Goal: Feedback & Contribution: Leave review/rating

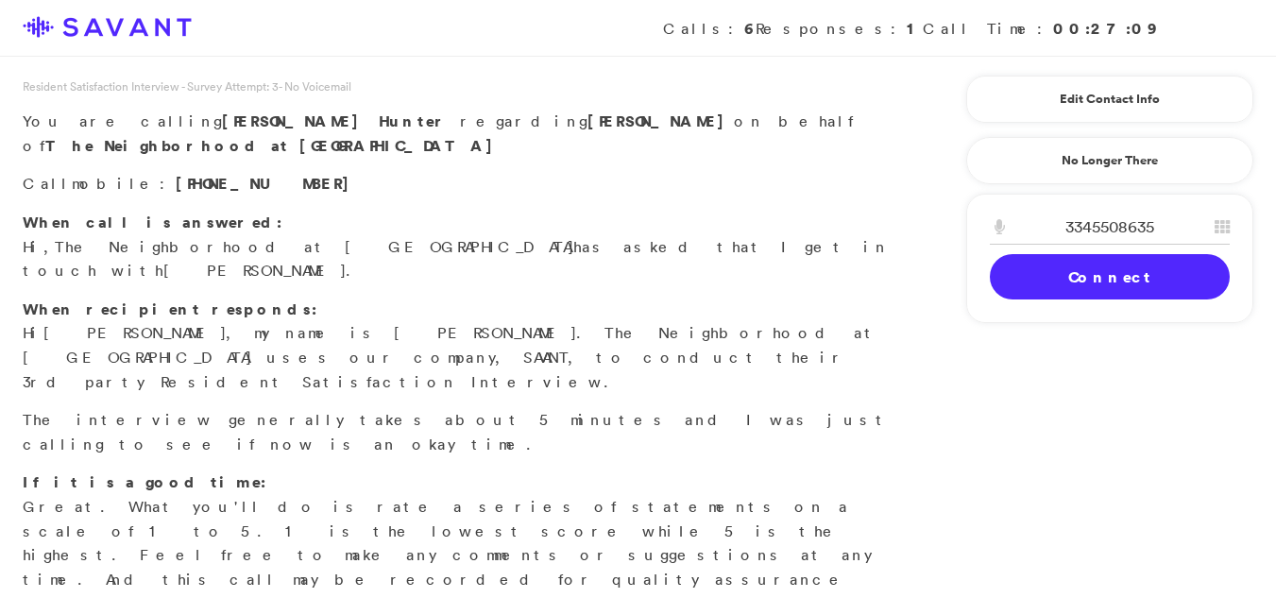
click at [1069, 280] on link "Connect" at bounding box center [1110, 276] width 240 height 45
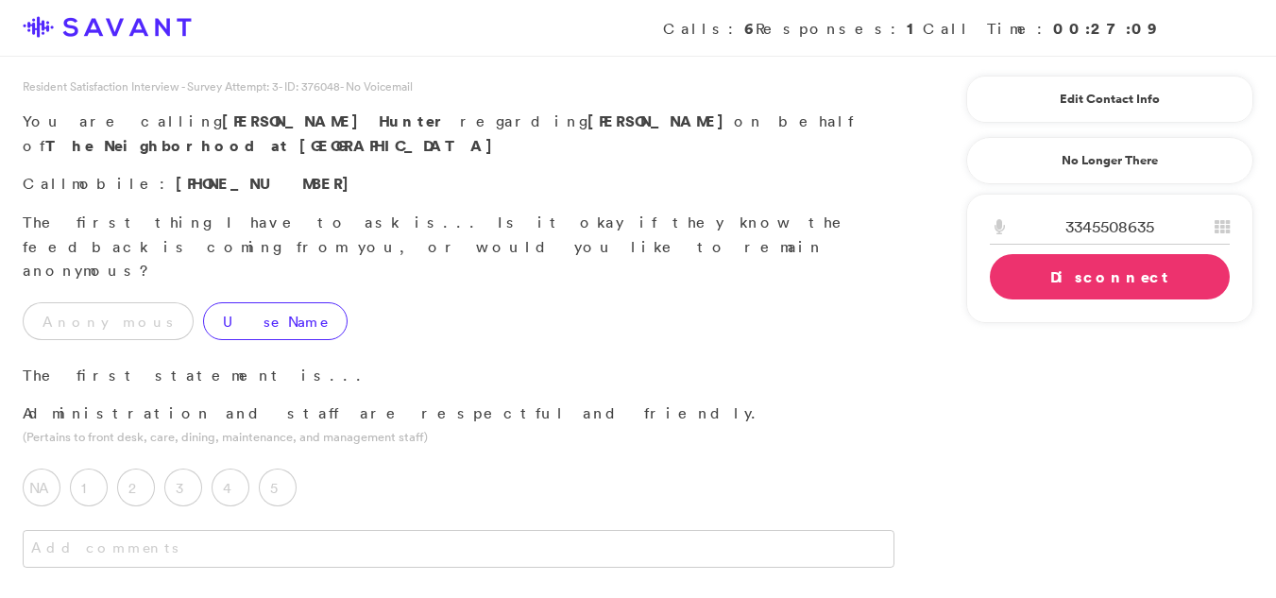
click at [203, 302] on label "Use Name" at bounding box center [275, 321] width 145 height 38
click at [274, 469] on label "5" at bounding box center [278, 488] width 38 height 38
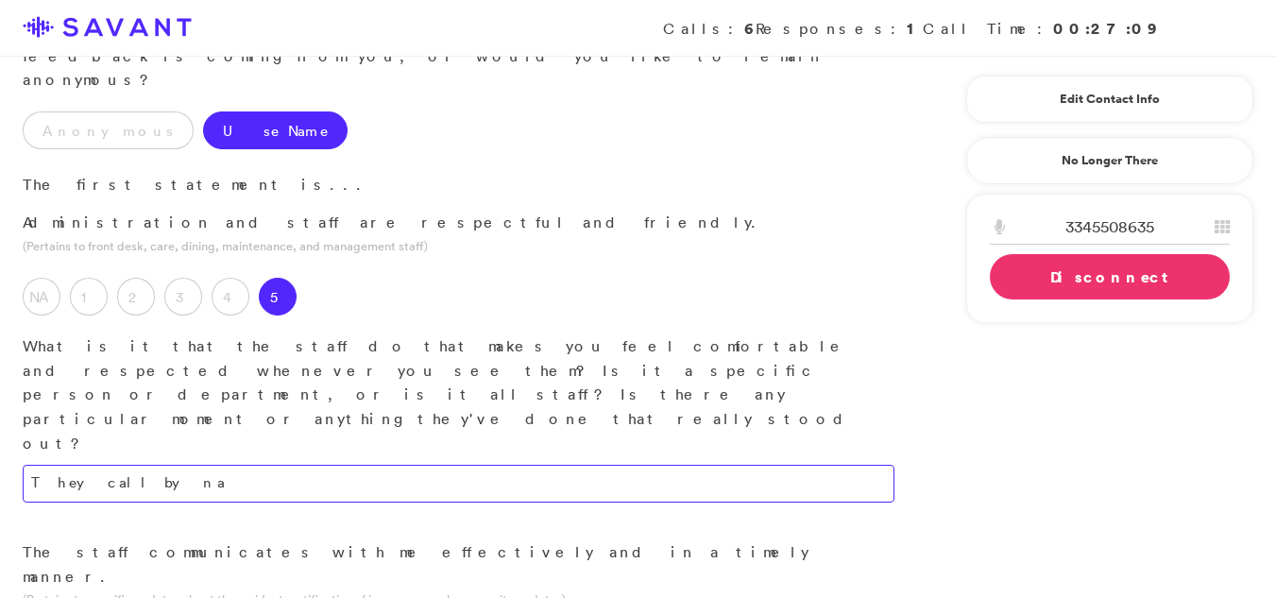
scroll to position [272, 0]
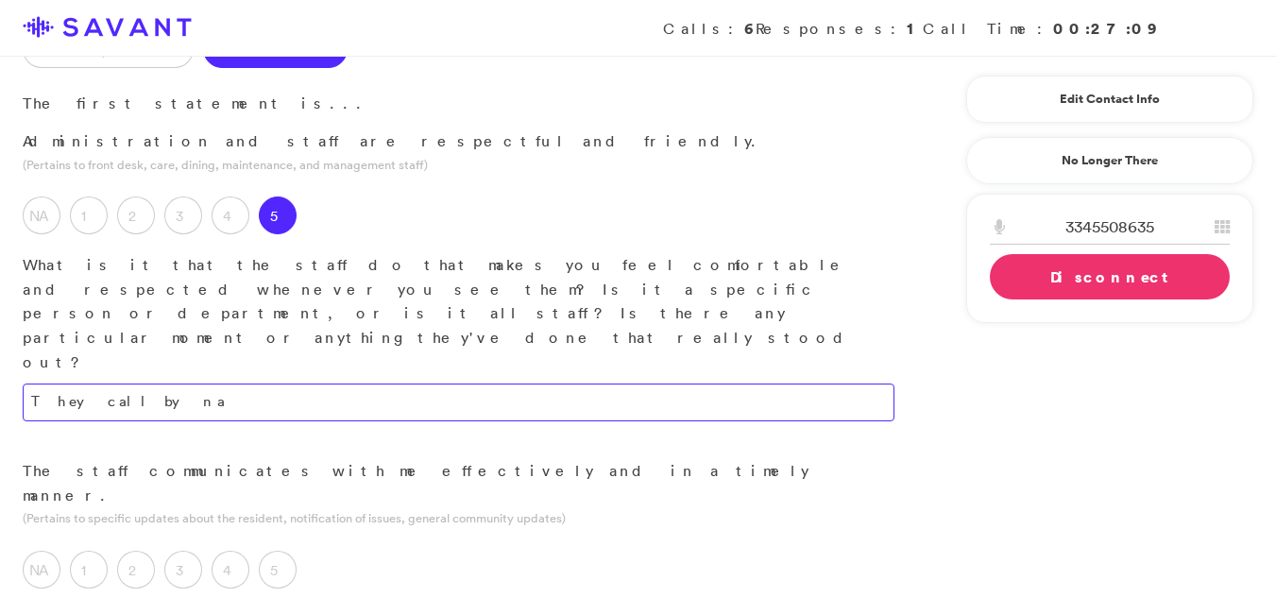
click at [187, 384] on textarea "They call by na" at bounding box center [459, 403] width 872 height 38
type textarea "They call by name and they"
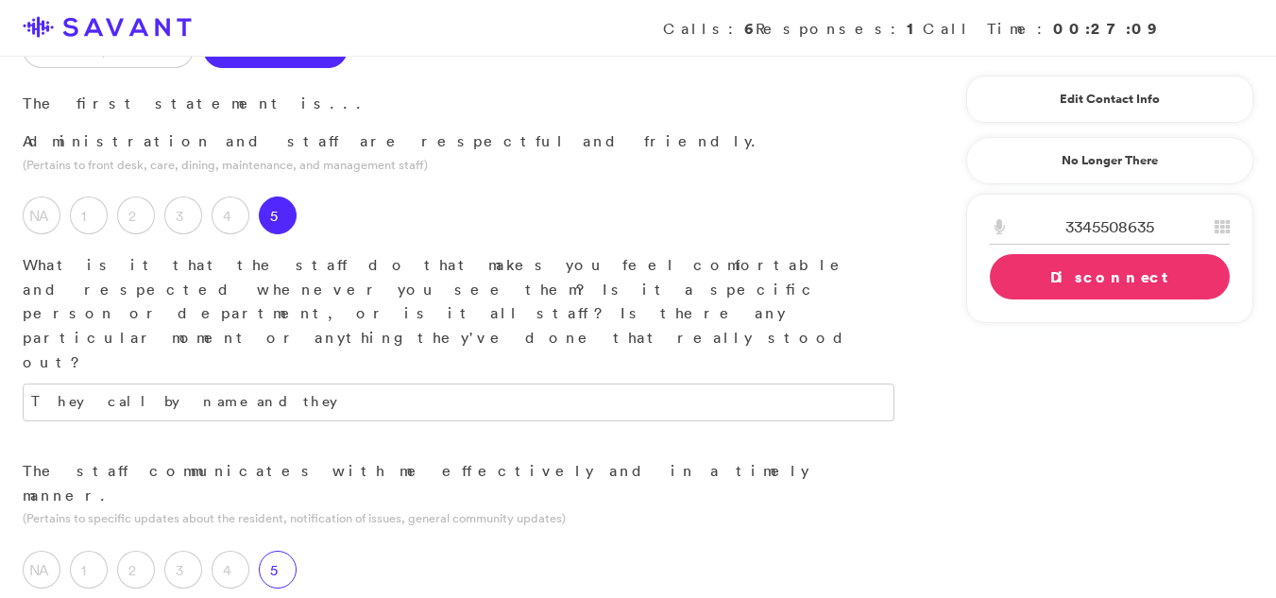
click at [282, 551] on label "5" at bounding box center [278, 570] width 38 height 38
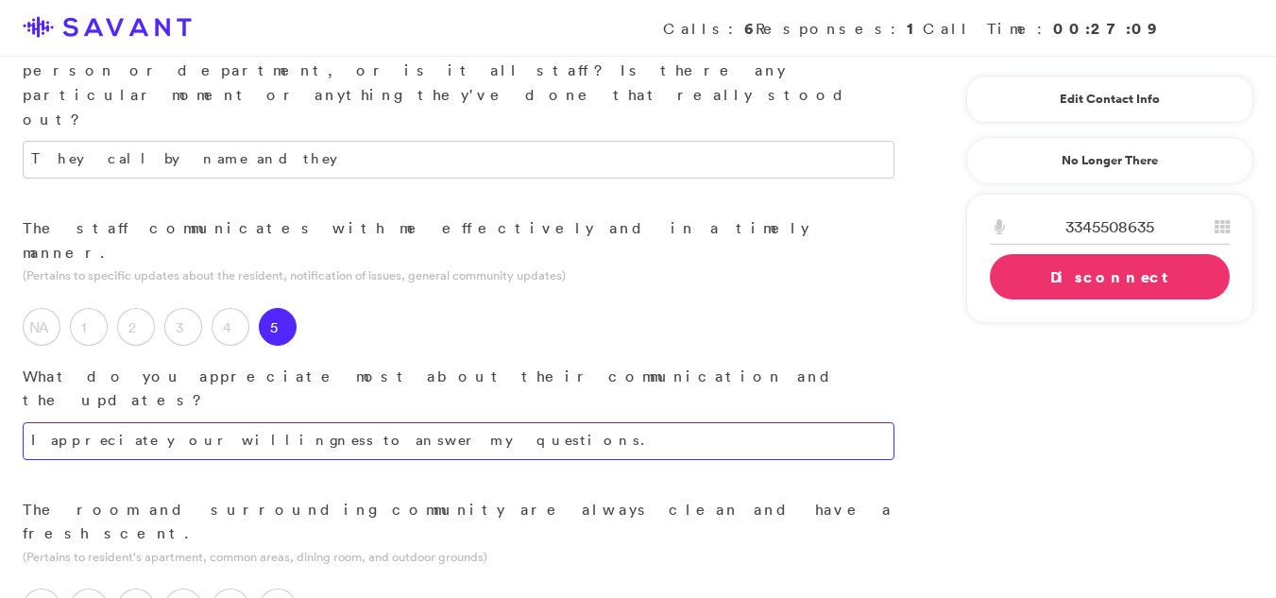
scroll to position [519, 0]
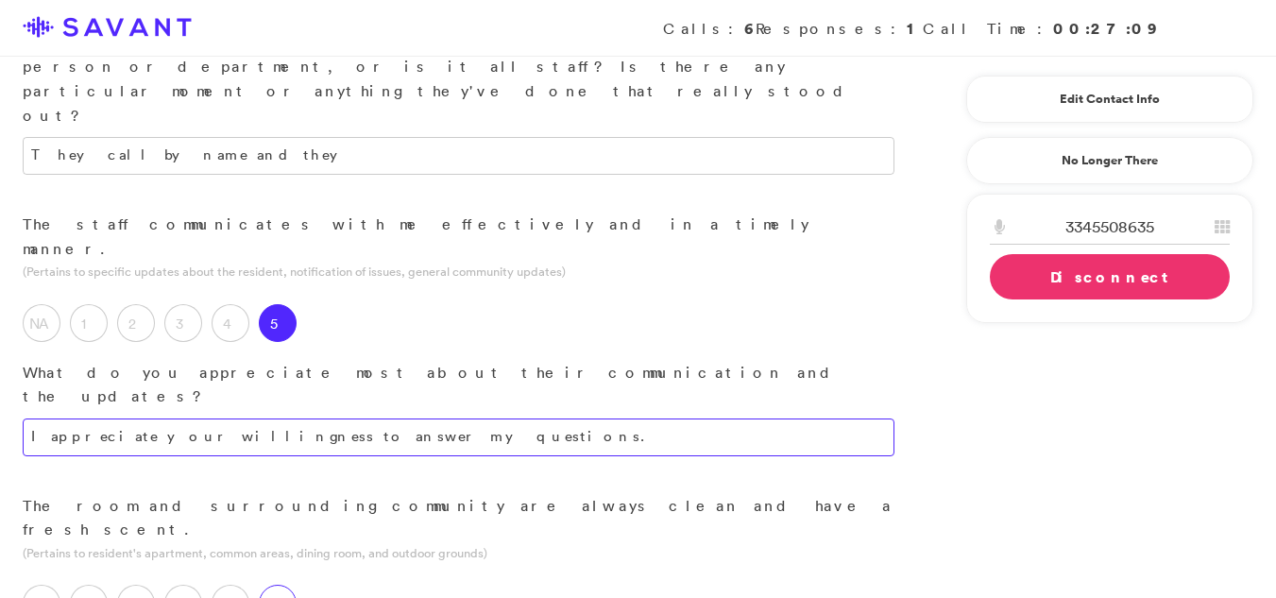
type textarea "I appreciate your willingness to answer my questions."
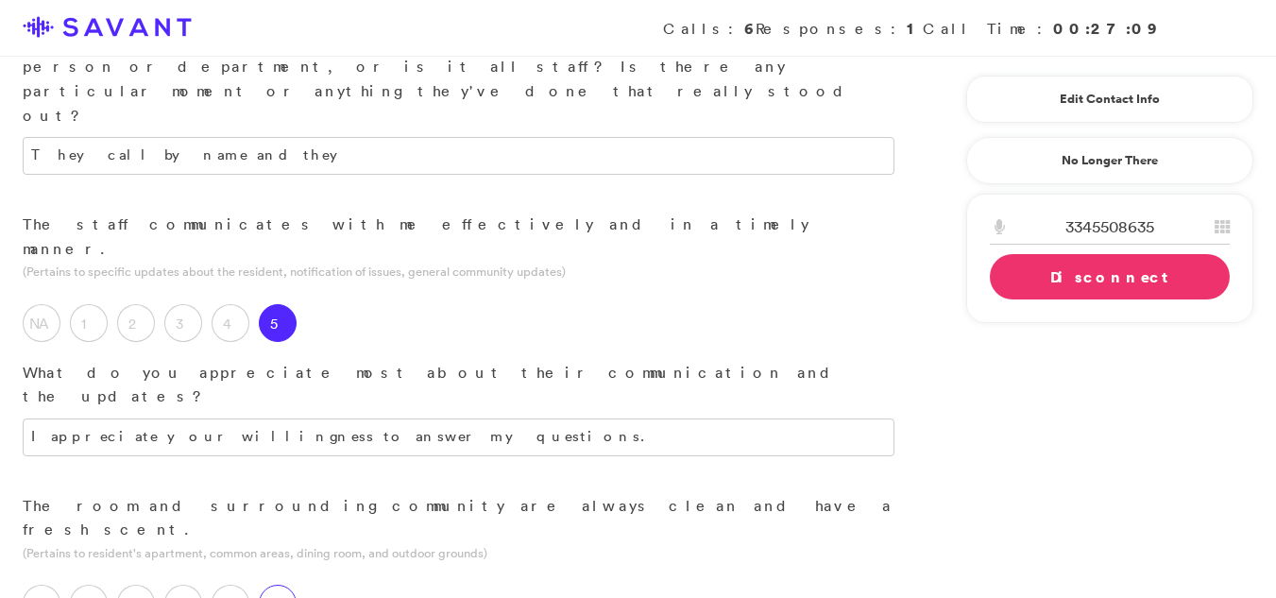
click at [273, 585] on label "5" at bounding box center [278, 604] width 38 height 38
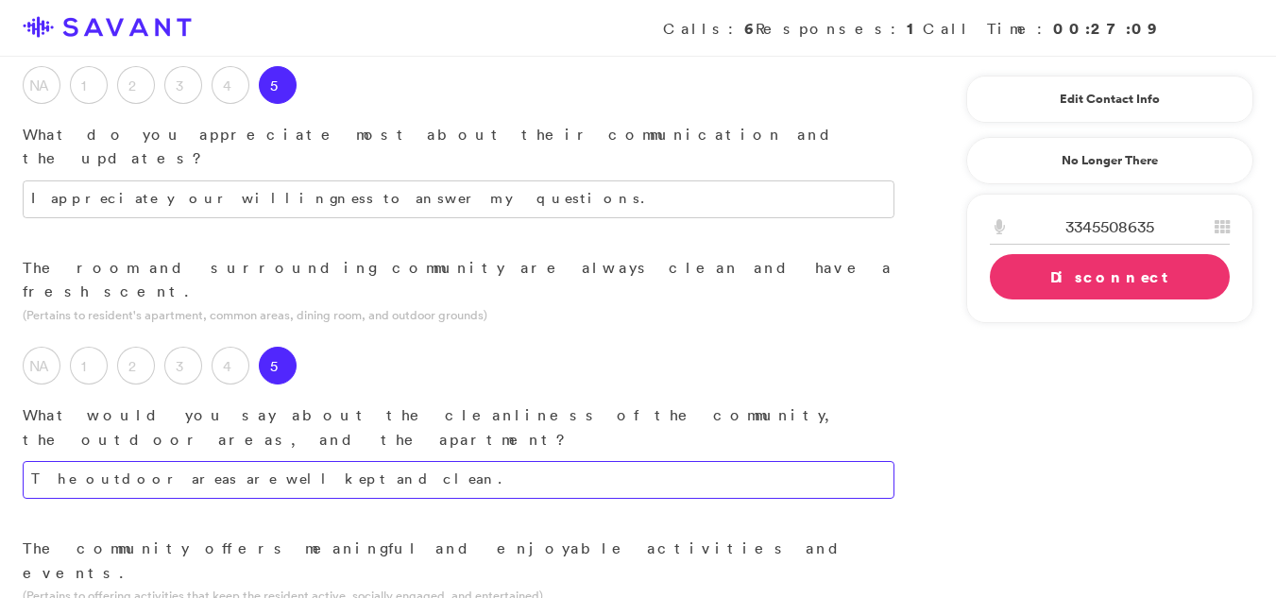
scroll to position [785, 0]
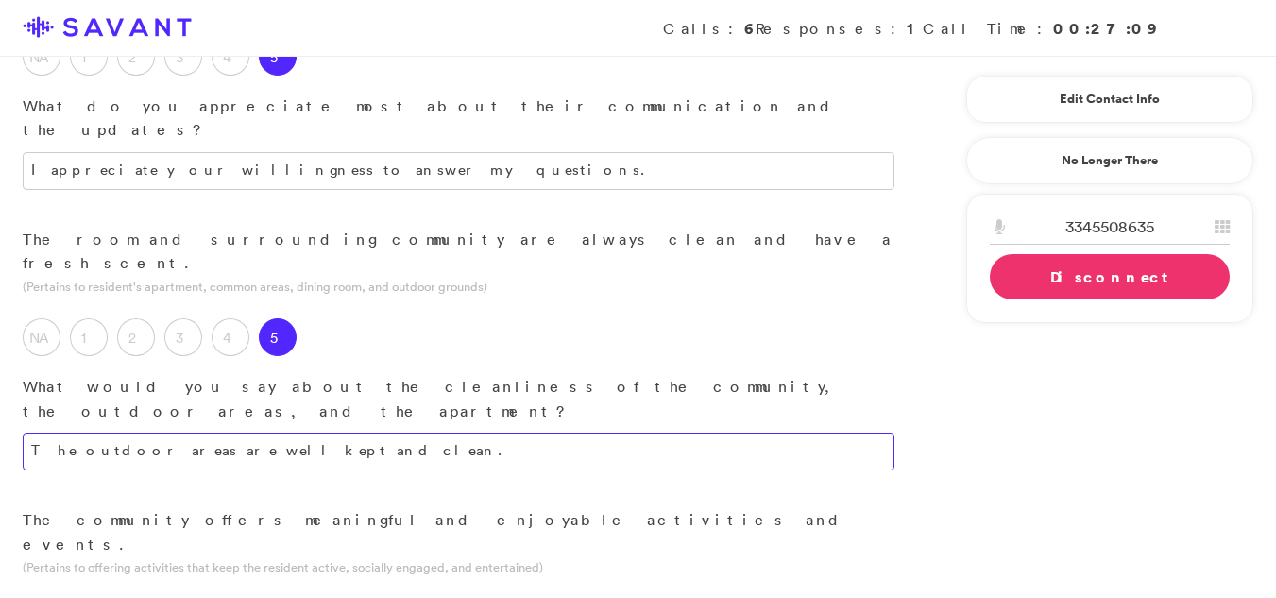
type textarea "The outdoor areas are well kept and clean."
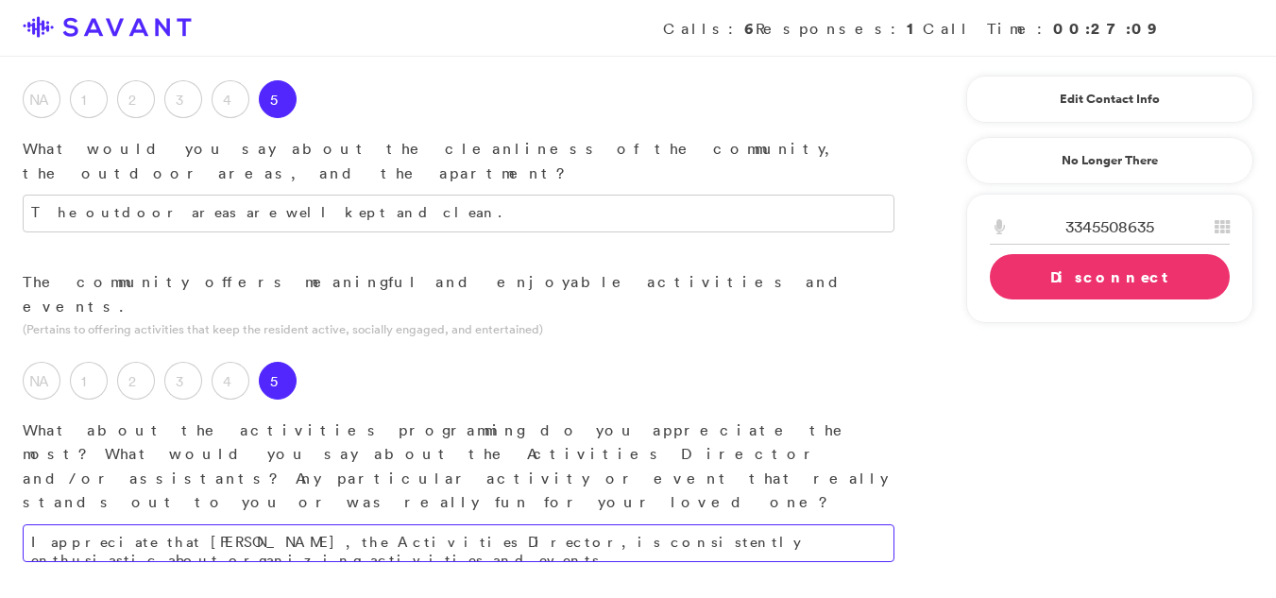
scroll to position [1032, 0]
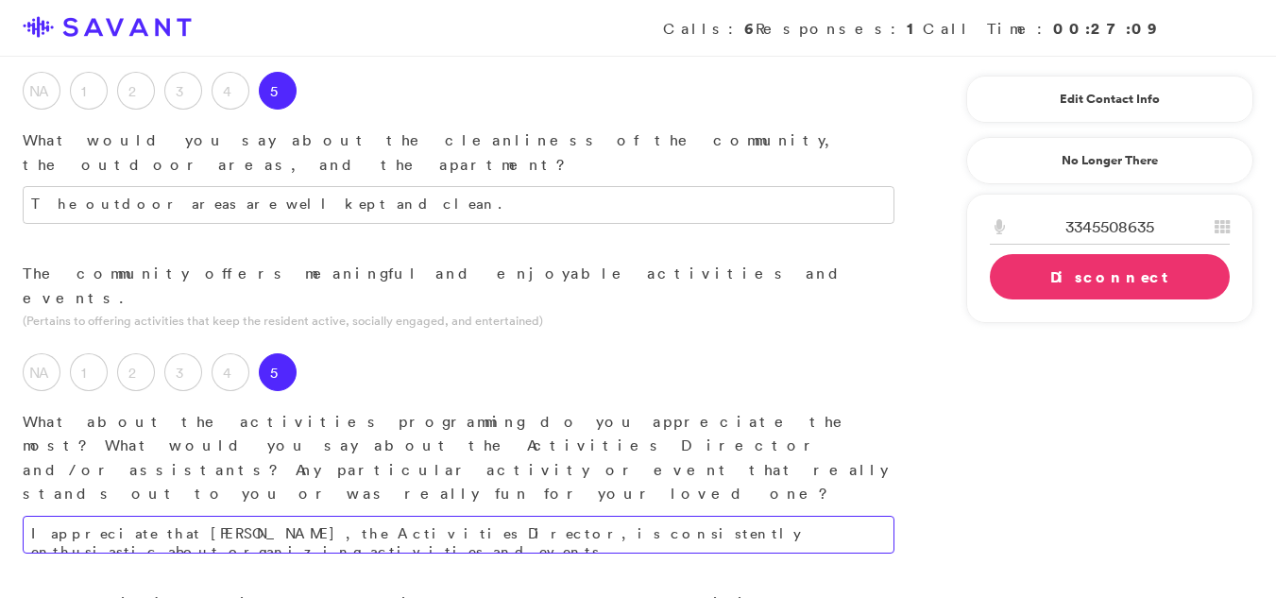
type textarea "I appreciate that [PERSON_NAME], the Activities Director, is consistently enthu…"
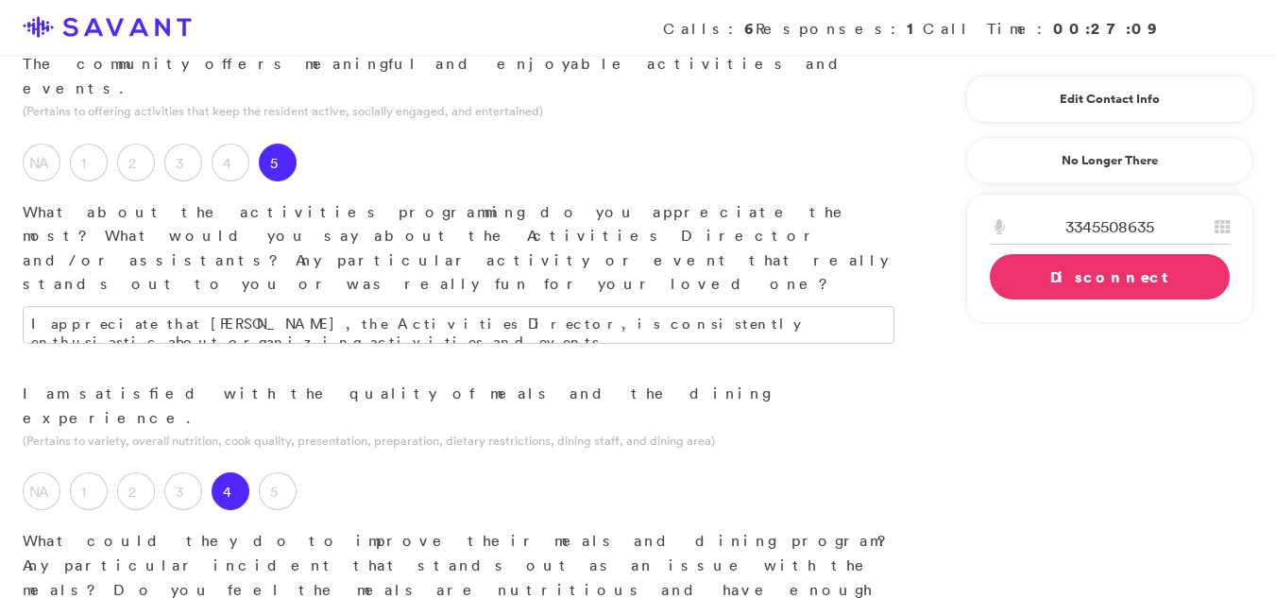
scroll to position [1255, 0]
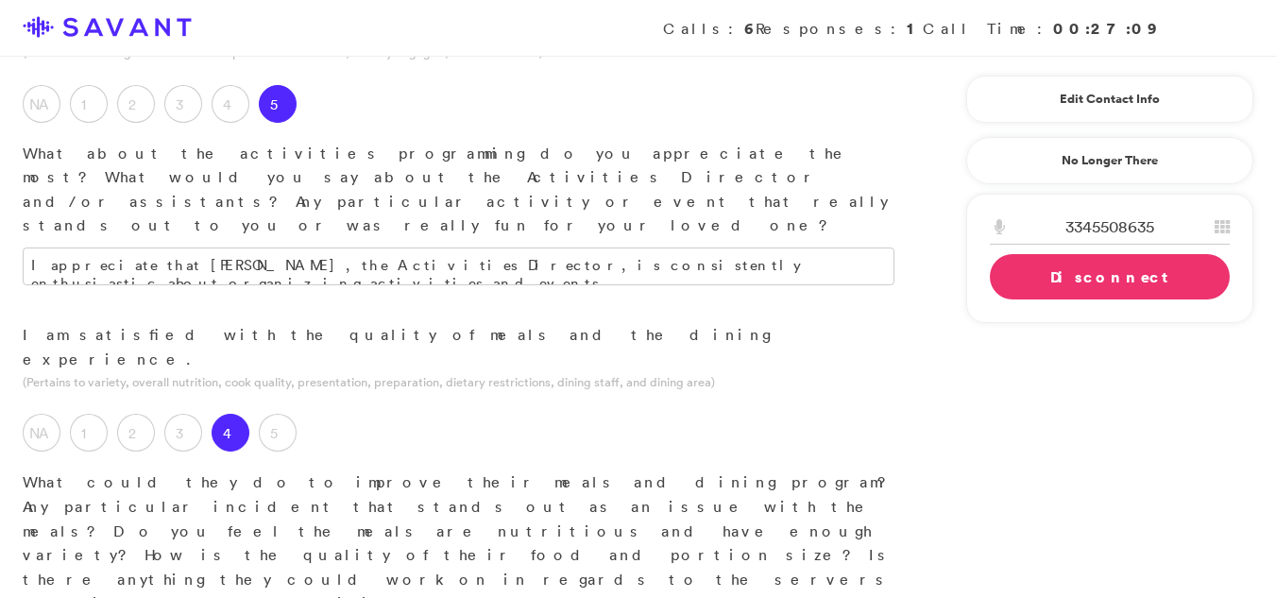
type textarea "The dining program would benefit from additional serving staff."
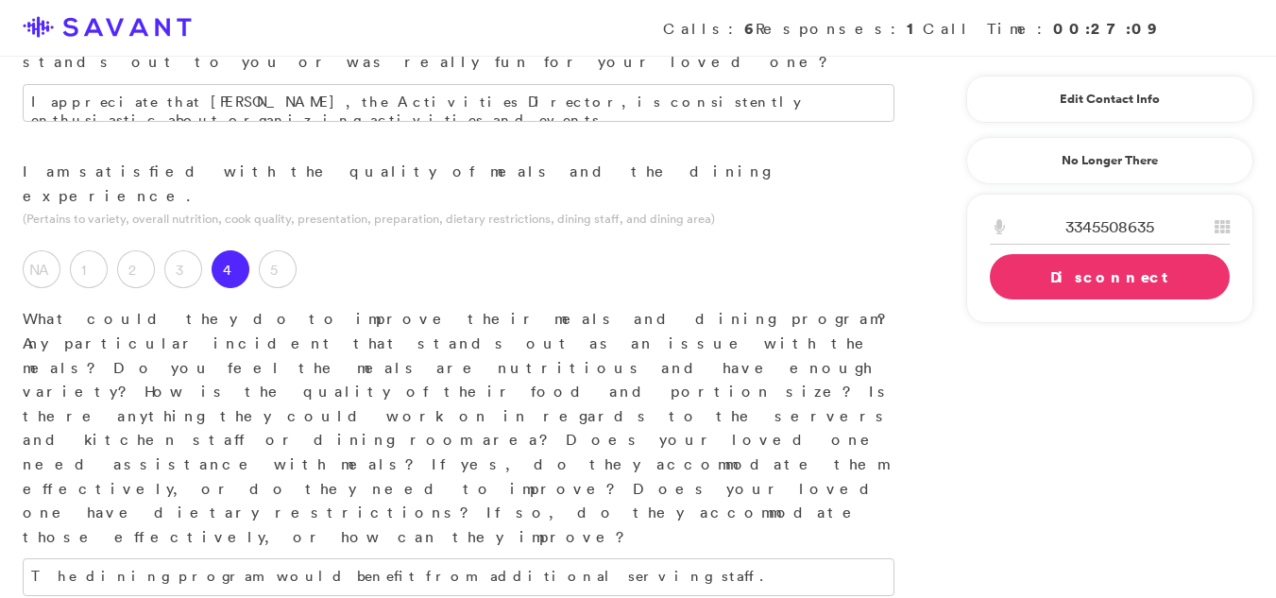
scroll to position [1495, 0]
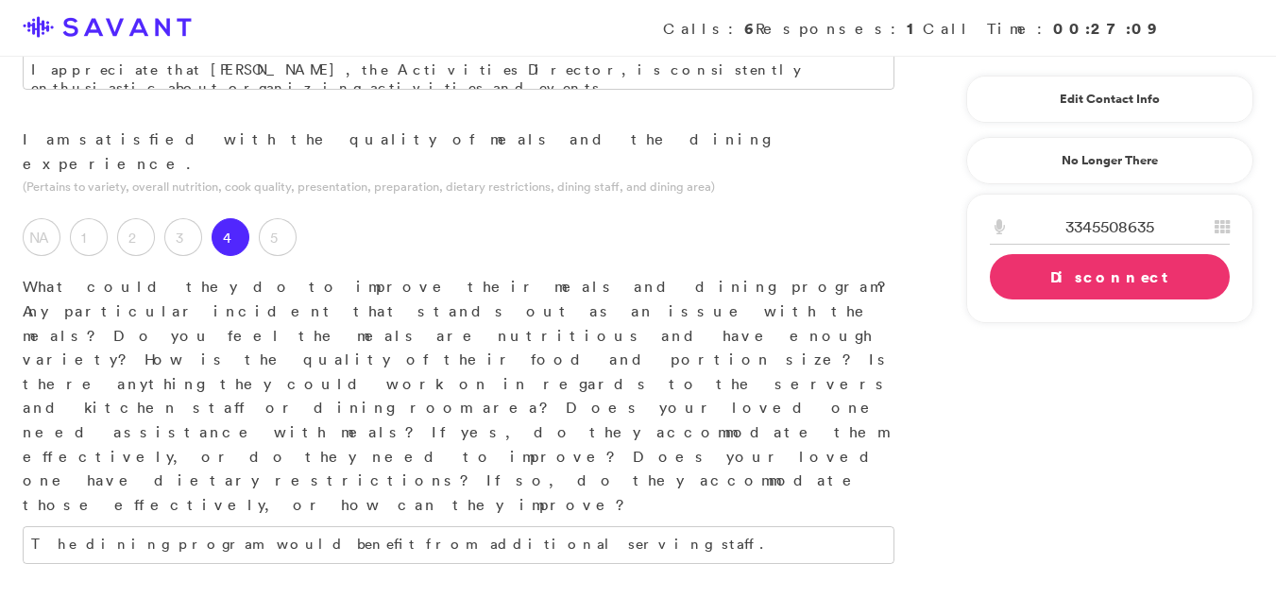
type textarea "The community is great and has a great center piece espically where I live in t…"
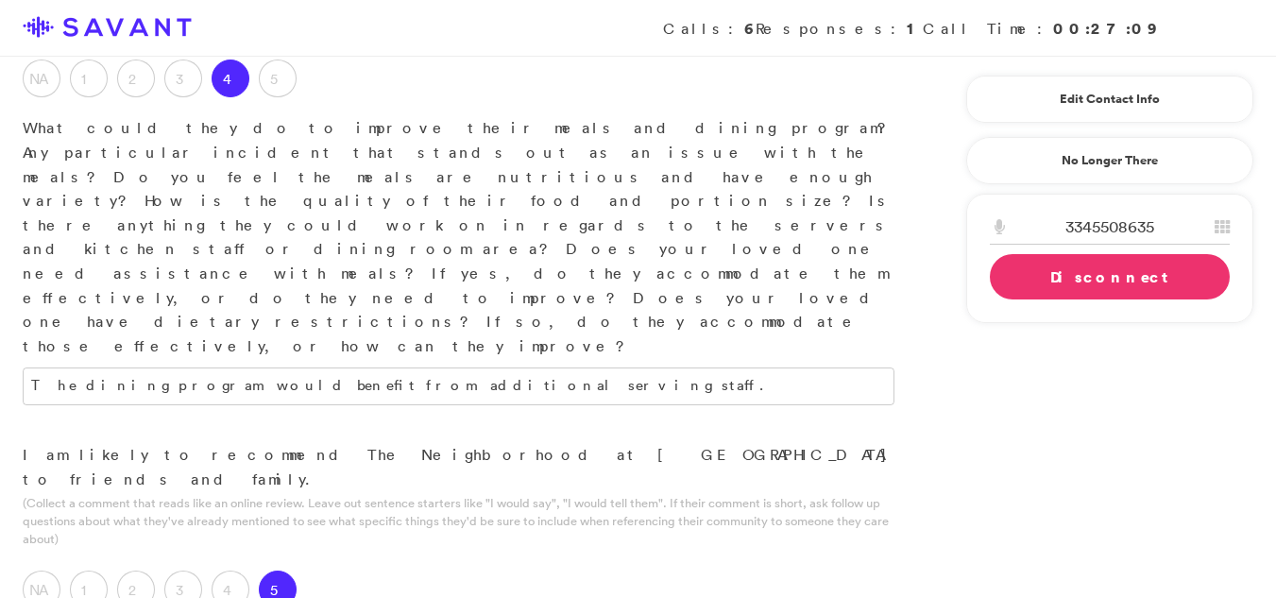
scroll to position [1767, 0]
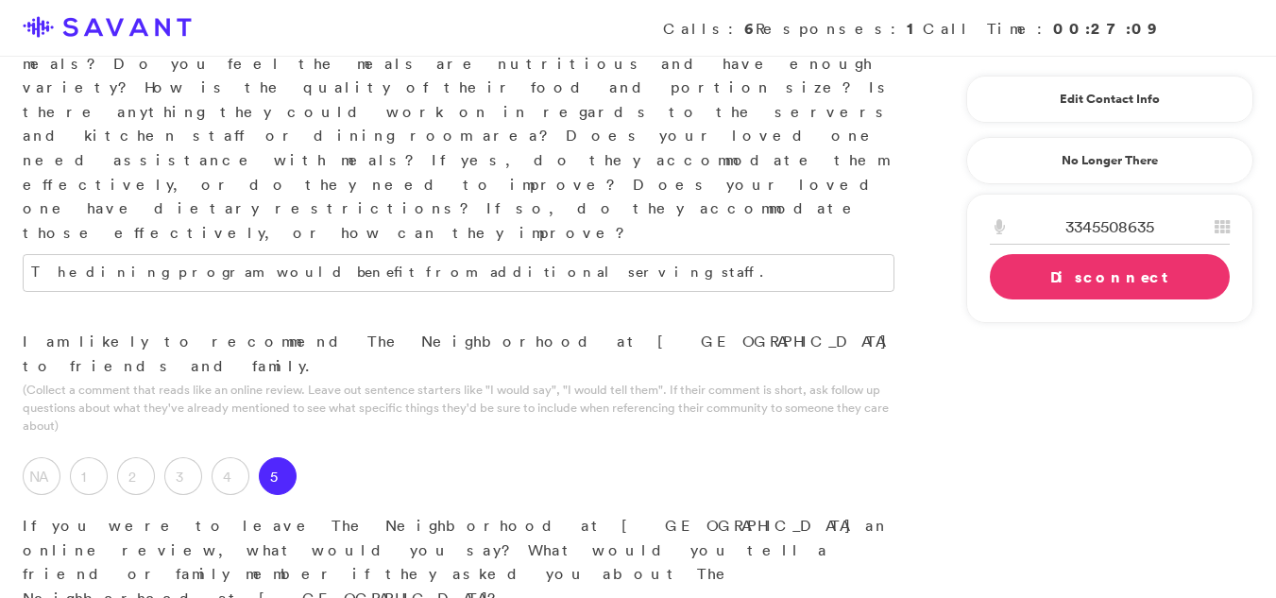
type textarea "I am most satisfied with the staff's willingness to assist and their use of res…"
click at [1077, 280] on link "Disconnect" at bounding box center [1110, 276] width 240 height 45
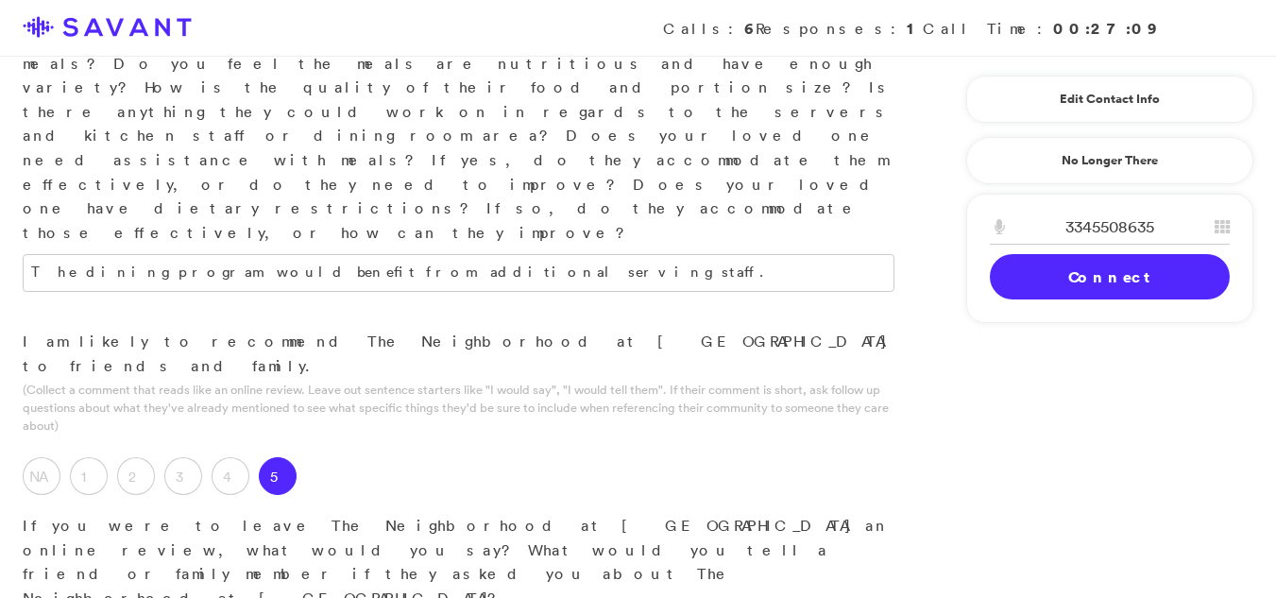
type textarea "The community is excellent, with a particularly appealing focal point, especial…"
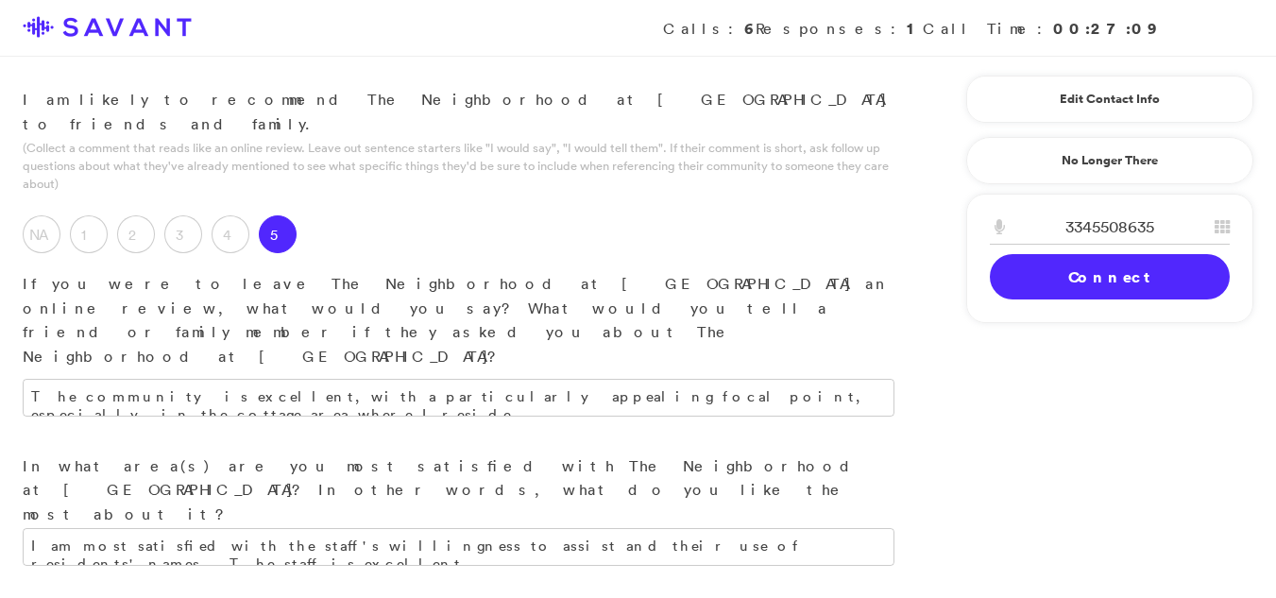
scroll to position [2018, 0]
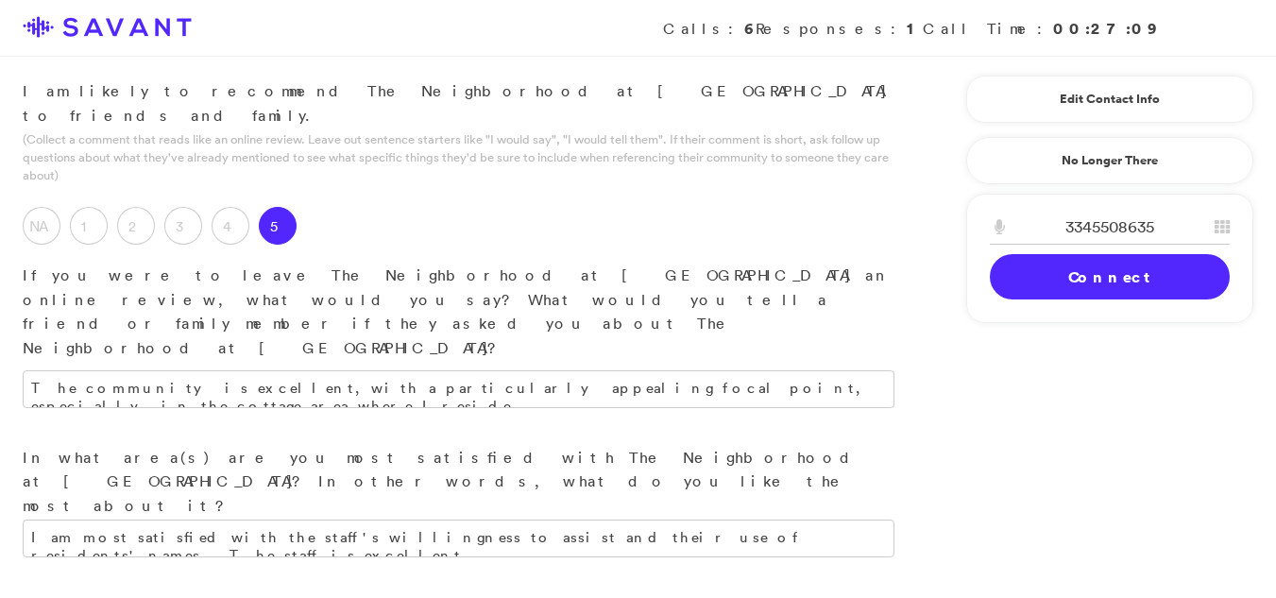
type textarea "There are currently no areas in need of improvement."
drag, startPoint x: 127, startPoint y: 425, endPoint x: 791, endPoint y: 119, distance: 731.2
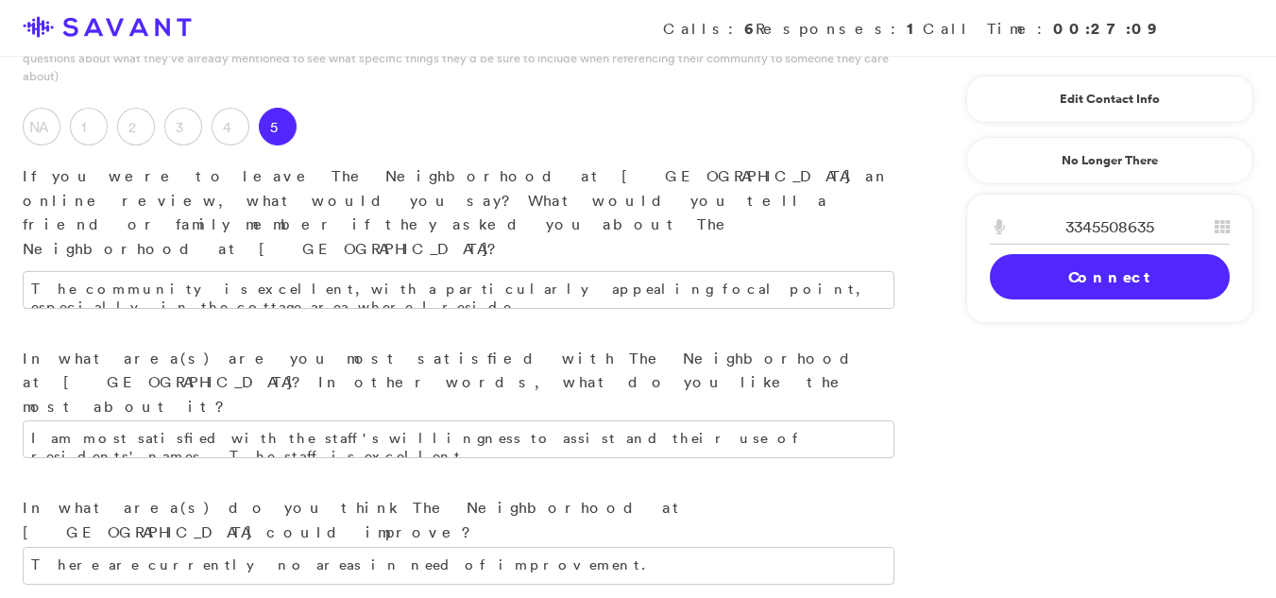
scroll to position [2118, 0]
